Goal: Entertainment & Leisure: Consume media (video, audio)

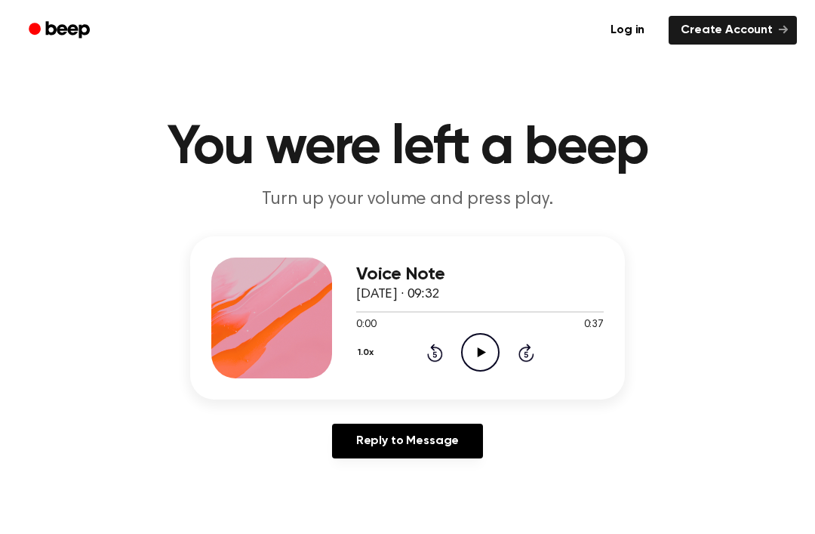
click at [473, 362] on icon "Play Audio" at bounding box center [480, 352] width 39 height 39
click at [436, 359] on icon "Rewind 5 seconds" at bounding box center [435, 353] width 17 height 20
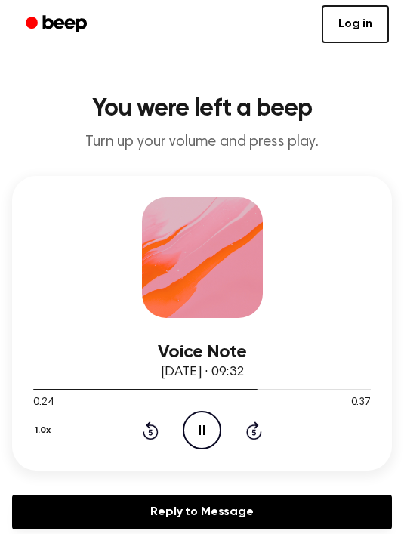
click at [149, 421] on icon "Rewind 5 seconds" at bounding box center [150, 431] width 17 height 20
click at [153, 430] on icon "Rewind 5 seconds" at bounding box center [150, 431] width 17 height 20
click at [153, 426] on icon at bounding box center [151, 430] width 16 height 18
click at [202, 445] on icon "Pause Audio" at bounding box center [202, 430] width 39 height 39
click at [189, 425] on icon "Play Audio" at bounding box center [202, 430] width 39 height 39
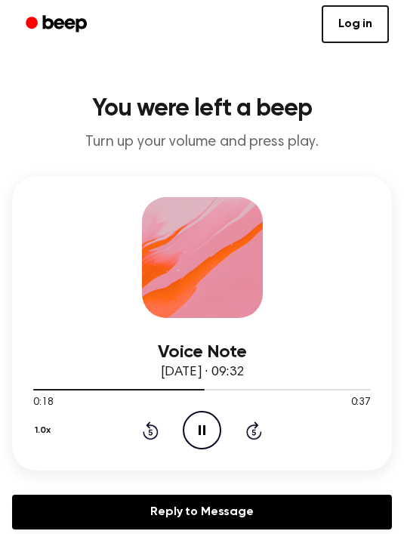
click at [212, 432] on icon "Pause Audio" at bounding box center [202, 430] width 39 height 39
click at [201, 424] on icon "Play Audio" at bounding box center [202, 430] width 39 height 39
click at [146, 435] on icon "Rewind 5 seconds" at bounding box center [150, 431] width 17 height 20
click at [210, 416] on icon "Pause Audio" at bounding box center [202, 430] width 39 height 39
click at [206, 438] on icon "Play Audio" at bounding box center [202, 430] width 39 height 39
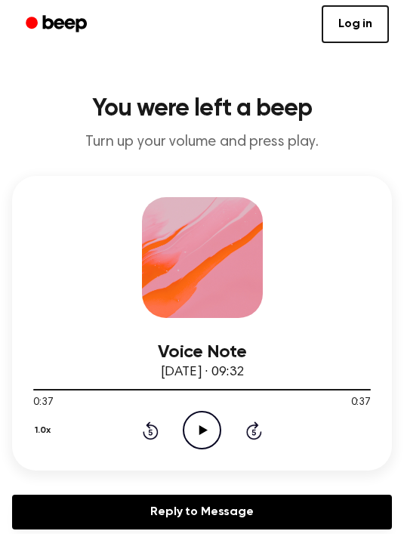
click at [154, 435] on icon "Rewind 5 seconds" at bounding box center [150, 431] width 17 height 20
click at [147, 427] on icon at bounding box center [151, 430] width 16 height 18
click at [148, 433] on icon "Rewind 5 seconds" at bounding box center [150, 431] width 17 height 20
click at [150, 430] on icon at bounding box center [151, 432] width 4 height 6
click at [205, 436] on icon "Play Audio" at bounding box center [202, 430] width 39 height 39
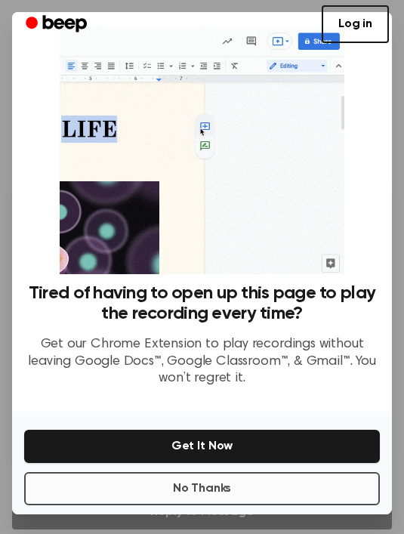
click at [264, 484] on button "No Thanks" at bounding box center [202, 488] width 356 height 33
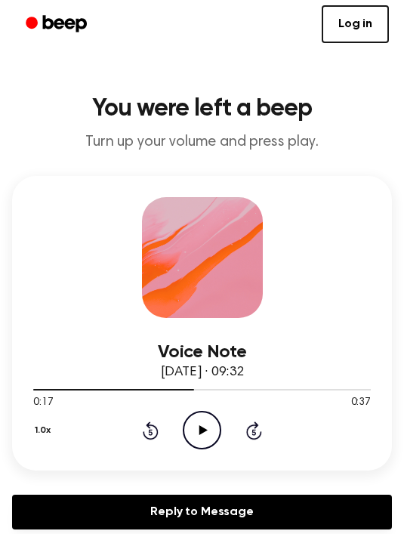
click at [209, 422] on icon "Play Audio" at bounding box center [202, 430] width 39 height 39
click at [198, 423] on icon "Pause Audio" at bounding box center [202, 430] width 39 height 39
click at [177, 421] on div "1.0x Rewind 5 seconds Play Audio Skip 5 seconds" at bounding box center [202, 430] width 338 height 39
click at [193, 439] on icon "Play Audio" at bounding box center [202, 430] width 39 height 39
click at [205, 440] on icon "Play Audio" at bounding box center [202, 430] width 39 height 39
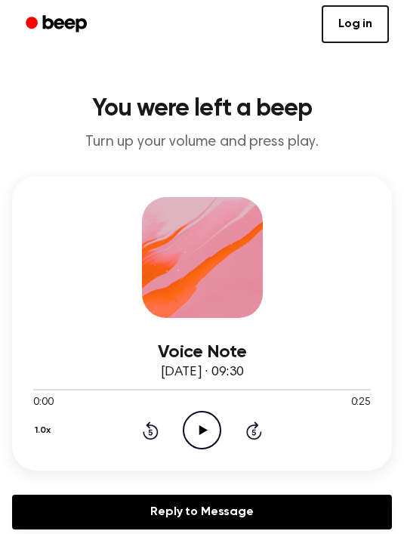
click at [190, 419] on icon "Play Audio" at bounding box center [202, 430] width 39 height 39
click at [212, 430] on icon "Pause Audio" at bounding box center [202, 430] width 39 height 39
click at [193, 427] on icon "Play Audio" at bounding box center [202, 430] width 39 height 39
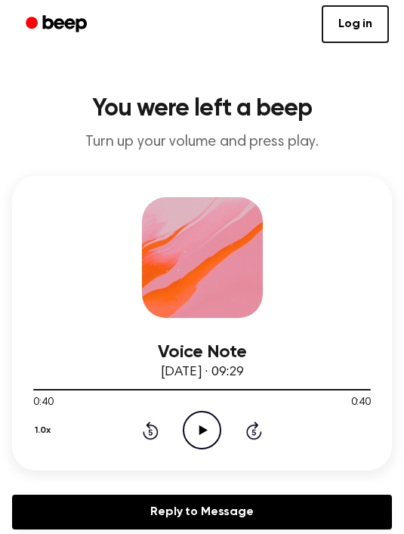
scroll to position [78, 0]
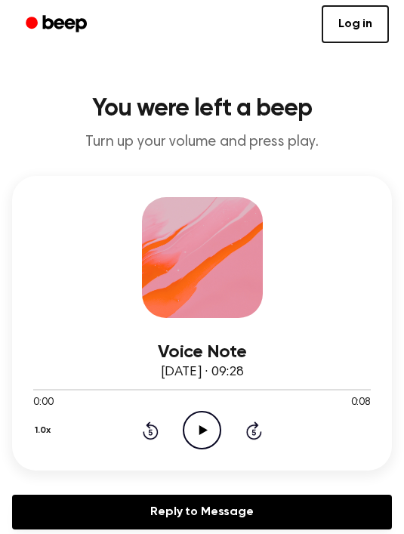
click at [215, 425] on icon "Play Audio" at bounding box center [202, 430] width 39 height 39
click at [194, 432] on icon "Play Audio" at bounding box center [202, 430] width 39 height 39
click at [201, 436] on icon "Pause Audio" at bounding box center [202, 430] width 39 height 39
click at [212, 425] on icon "Play Audio" at bounding box center [202, 430] width 39 height 39
